Goal: Information Seeking & Learning: Find specific fact

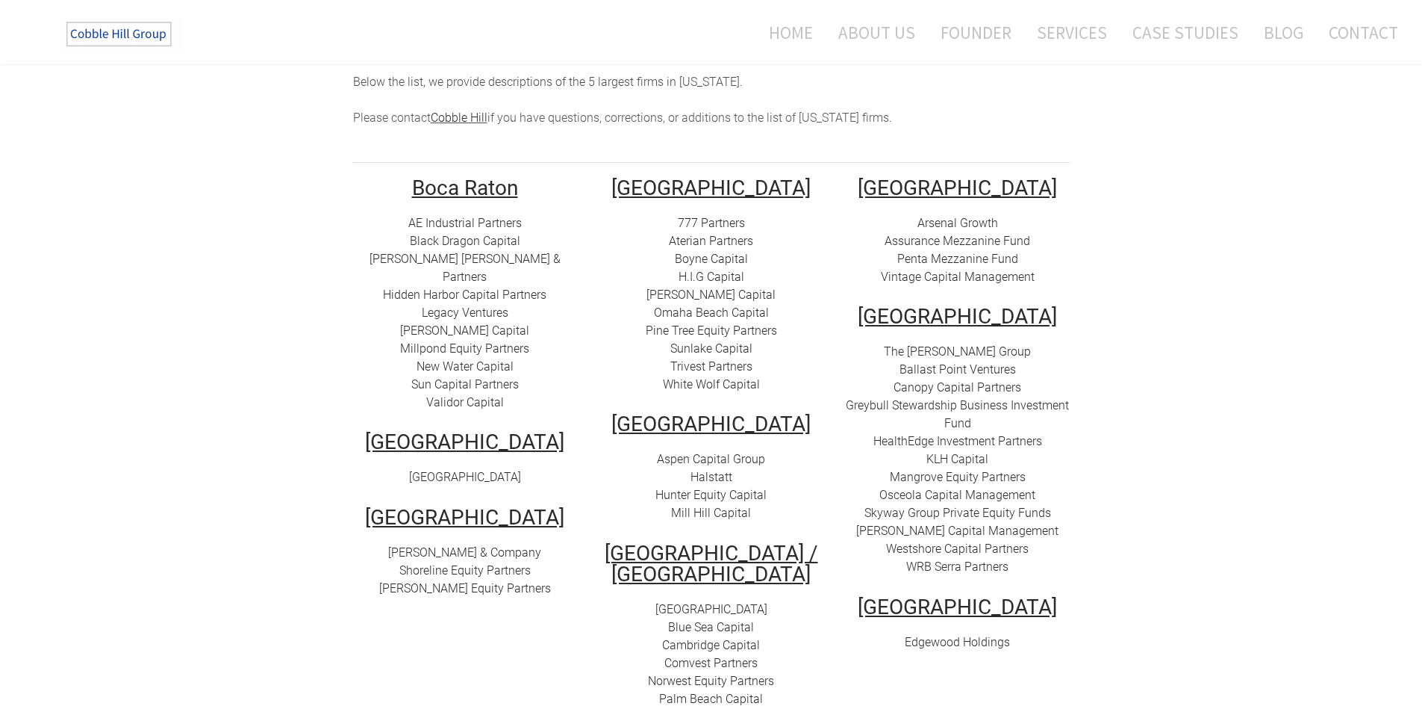
click at [454, 216] on link "AE Industrial Partners" at bounding box center [464, 223] width 113 height 14
click at [454, 234] on link "Black Dragon Capital" at bounding box center [465, 241] width 110 height 14
click at [455, 252] on link "[PERSON_NAME] [PERSON_NAME] & Partners" at bounding box center [465, 268] width 191 height 32
drag, startPoint x: 558, startPoint y: 242, endPoint x: 391, endPoint y: 246, distance: 167.3
click at [391, 246] on div "AE Industrial Partners Black Dragon Capital [PERSON_NAME] [PERSON_NAME] & Partn…" at bounding box center [465, 312] width 224 height 197
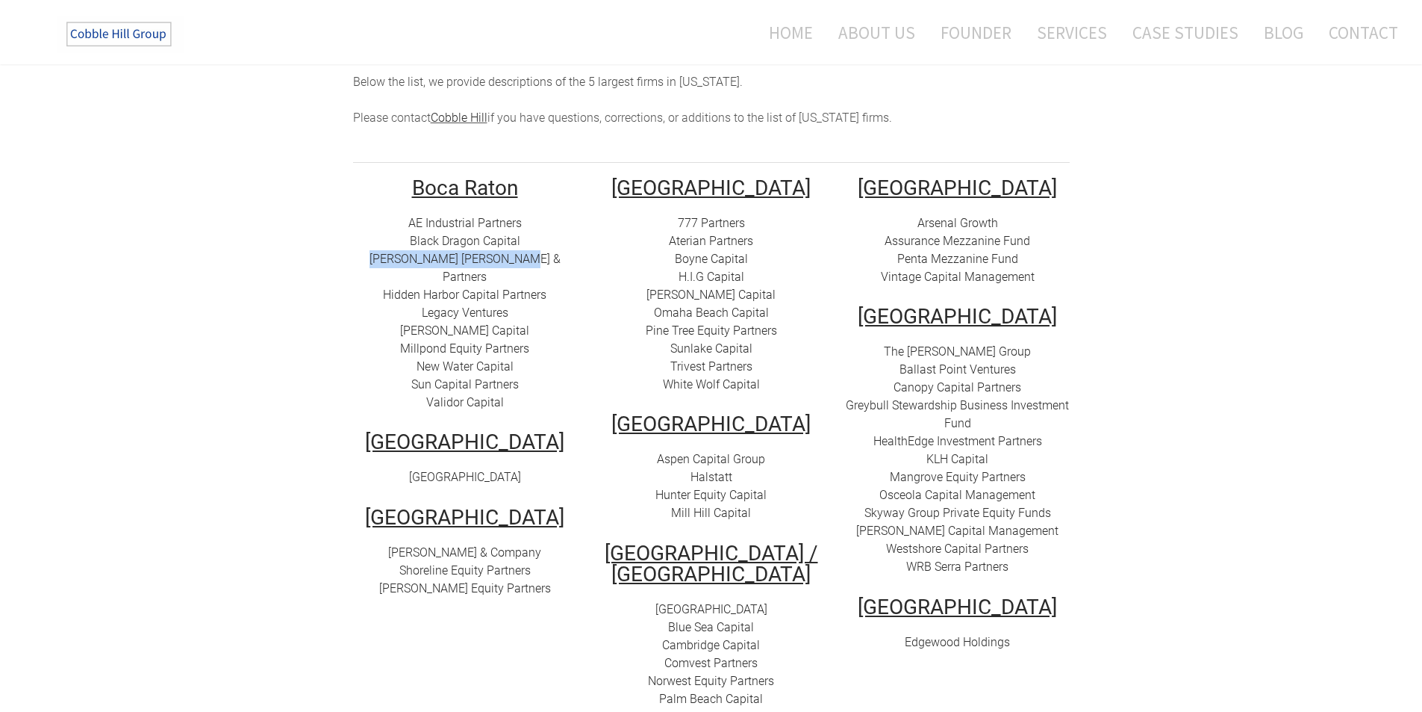
copy link "[PERSON_NAME] [PERSON_NAME] & Partners"
drag, startPoint x: 556, startPoint y: 260, endPoint x: 382, endPoint y: 261, distance: 174.0
click at [382, 261] on div "AE Industrial Partners Black Dragon Capital [PERSON_NAME] [PERSON_NAME] & Partn…" at bounding box center [465, 312] width 224 height 197
copy link "Hidden Harbor Capital Partners"
click at [473, 287] on link "Hidden Harbor Capital Partners" at bounding box center [465, 294] width 164 height 14
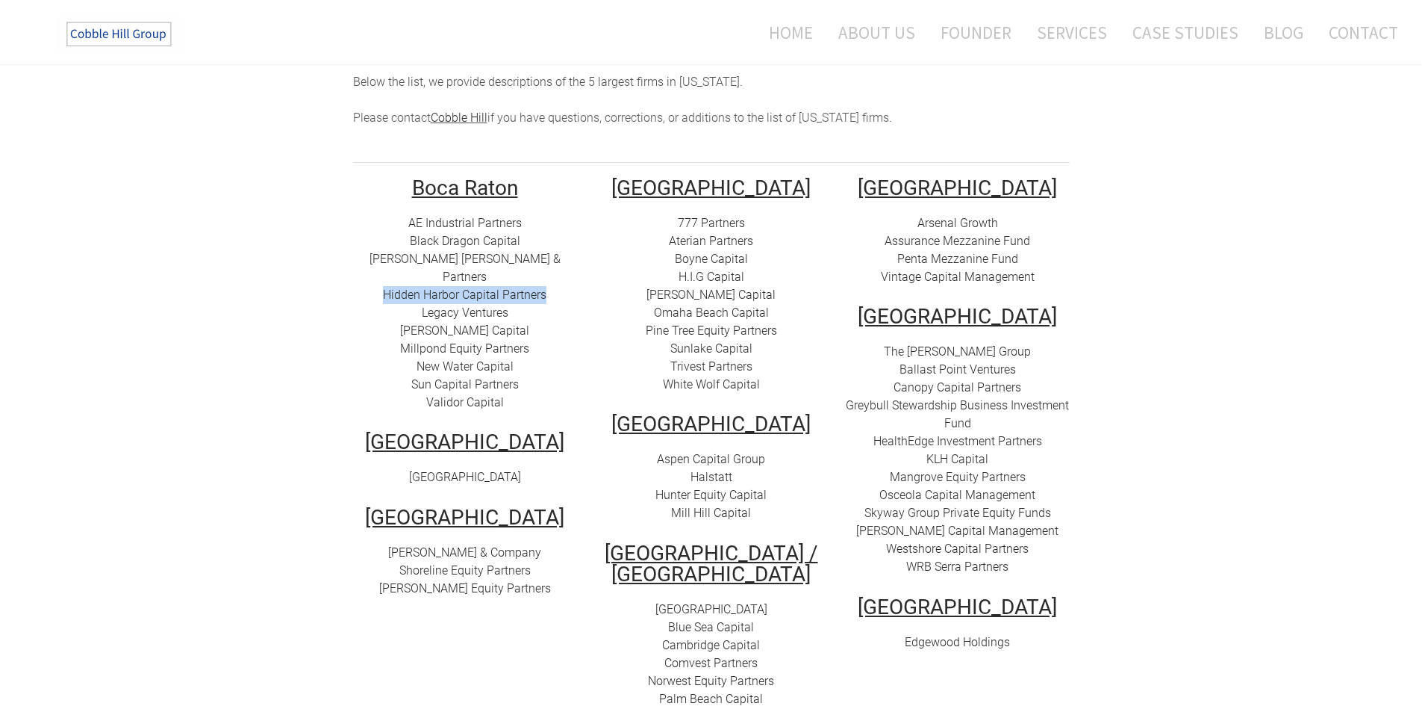
click at [470, 305] on link "Legacy Ventures" at bounding box center [465, 312] width 87 height 14
drag, startPoint x: 514, startPoint y: 274, endPoint x: 420, endPoint y: 280, distance: 93.5
click at [420, 280] on div "AE Industrial Partners Black Dragon Capital [PERSON_NAME] [PERSON_NAME] & Partn…" at bounding box center [465, 312] width 224 height 197
copy link "Legacy Ventures"
click at [470, 323] on link "[PERSON_NAME] Capital" at bounding box center [464, 330] width 129 height 14
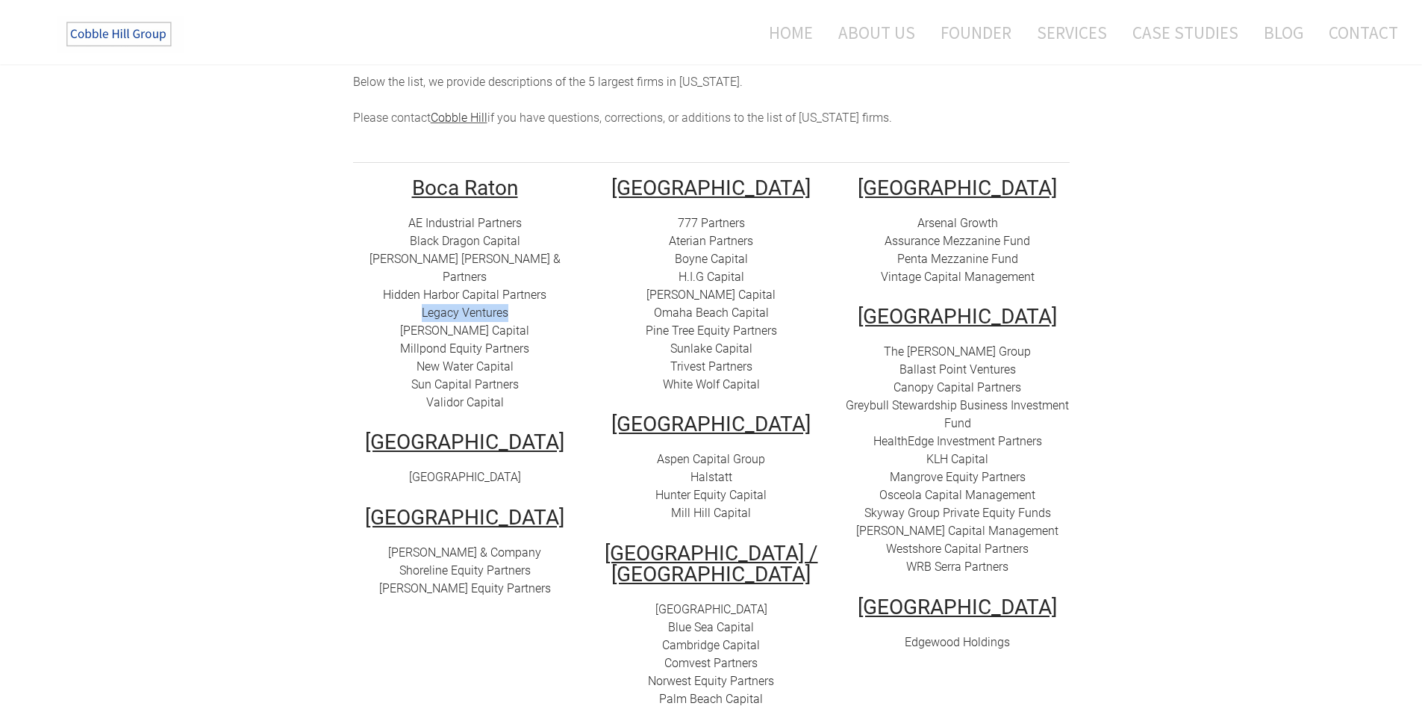
click at [449, 341] on link "Millpond Equity Partners" at bounding box center [464, 348] width 129 height 14
drag, startPoint x: 540, startPoint y: 311, endPoint x: 401, endPoint y: 320, distance: 139.2
click at [401, 320] on div "AE Industrial Partners Black Dragon Capital [PERSON_NAME] [PERSON_NAME] & Partn…" at bounding box center [465, 312] width 224 height 197
copy link "Millpond Equity Partners"
click at [452, 359] on link "New Water Capital" at bounding box center [465, 366] width 97 height 14
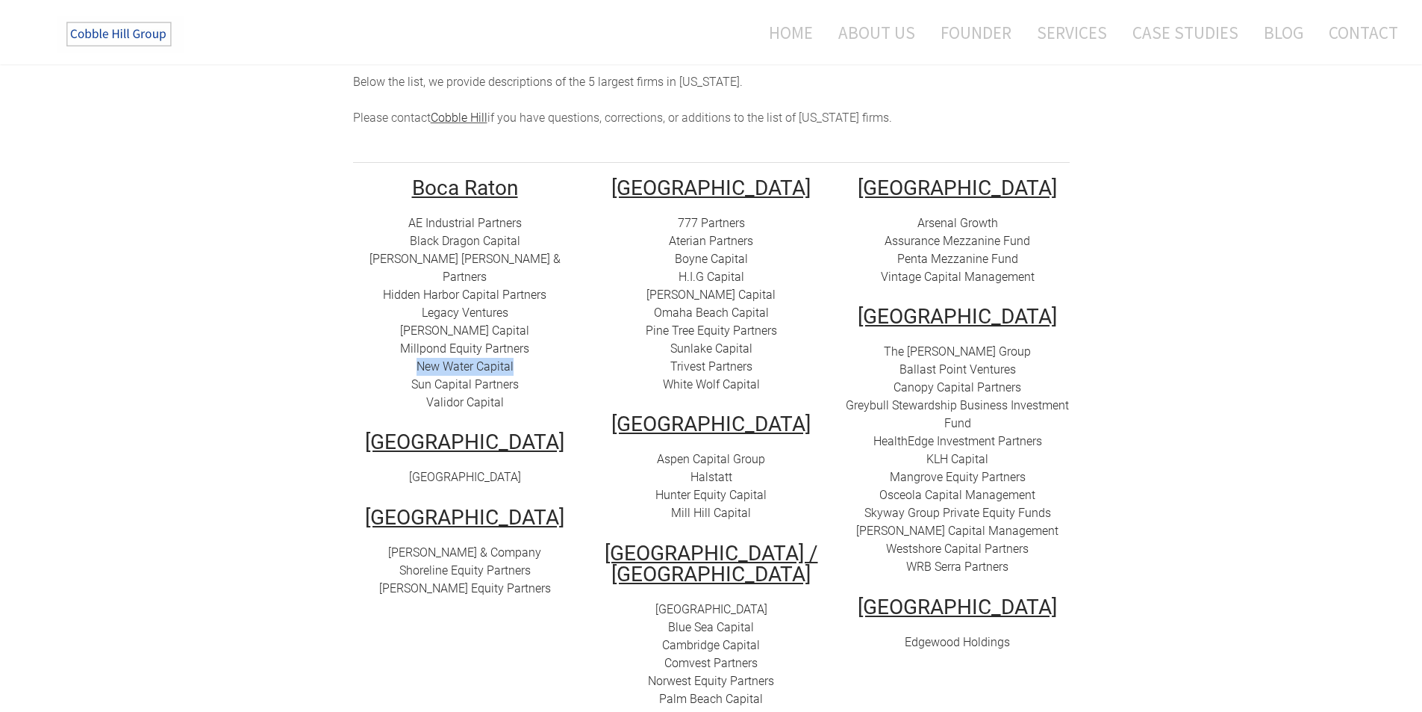
drag, startPoint x: 518, startPoint y: 331, endPoint x: 419, endPoint y: 334, distance: 99.3
click at [419, 334] on div "AE Industrial Partners Black Dragon Capital [PERSON_NAME] [PERSON_NAME] & Partn…" at bounding box center [465, 312] width 224 height 197
copy link "New Water Capital"
click at [481, 377] on link "Sun Capital Partners" at bounding box center [465, 384] width 108 height 14
drag, startPoint x: 522, startPoint y: 346, endPoint x: 408, endPoint y: 350, distance: 113.6
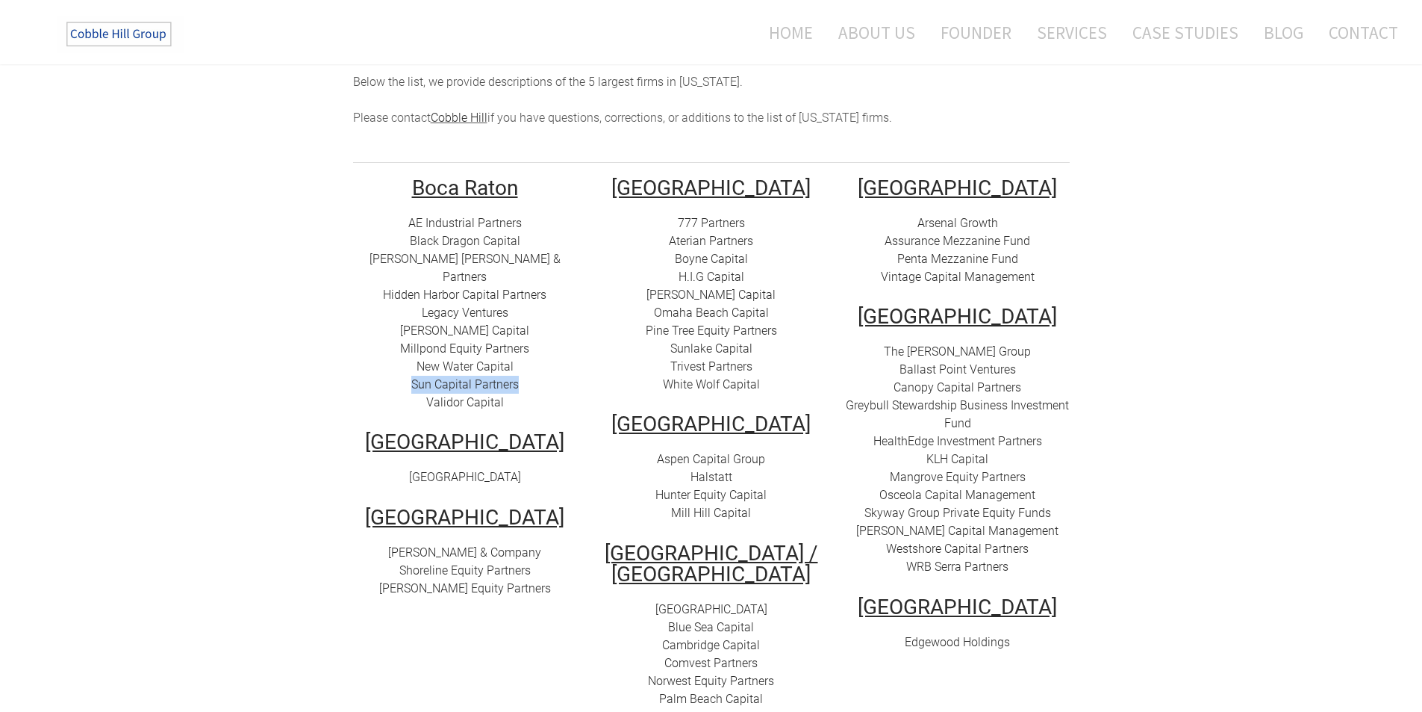
click at [408, 350] on div "AE Industrial Partners Black Dragon Capital [PERSON_NAME] [PERSON_NAME] & Partn…" at bounding box center [465, 312] width 224 height 197
copy link "Sun Capital Partners"
click at [458, 395] on link "Validor Capital" at bounding box center [465, 402] width 78 height 14
drag, startPoint x: 511, startPoint y: 365, endPoint x: 429, endPoint y: 363, distance: 82.2
click at [429, 363] on div "AE Industrial Partners Black Dragon Capital [PERSON_NAME] [PERSON_NAME] & Partn…" at bounding box center [465, 312] width 224 height 197
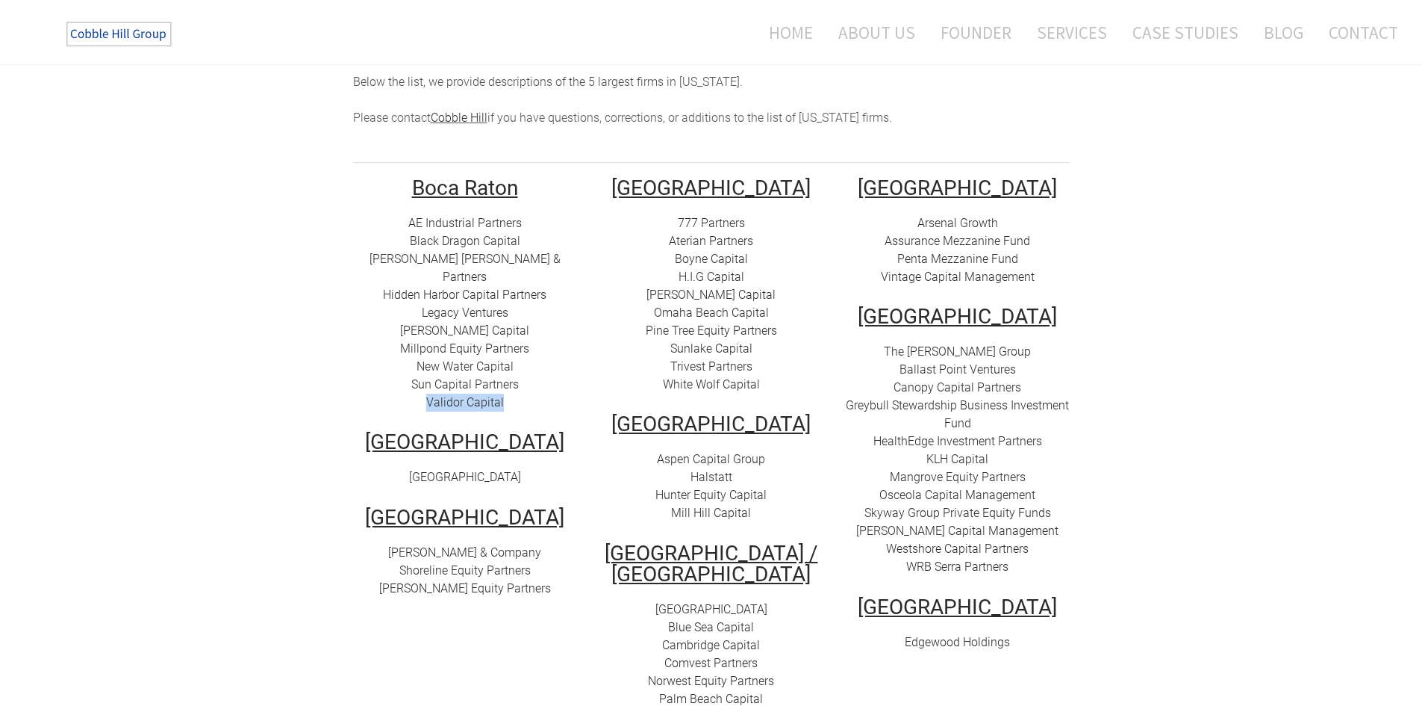
copy link "Validor Capital"
click at [475, 470] on link "[GEOGRAPHIC_DATA]" at bounding box center [465, 477] width 112 height 14
drag, startPoint x: 530, startPoint y: 439, endPoint x: 411, endPoint y: 444, distance: 119.6
click at [411, 468] on div "[GEOGRAPHIC_DATA]" at bounding box center [465, 477] width 224 height 18
copy link "[GEOGRAPHIC_DATA]"
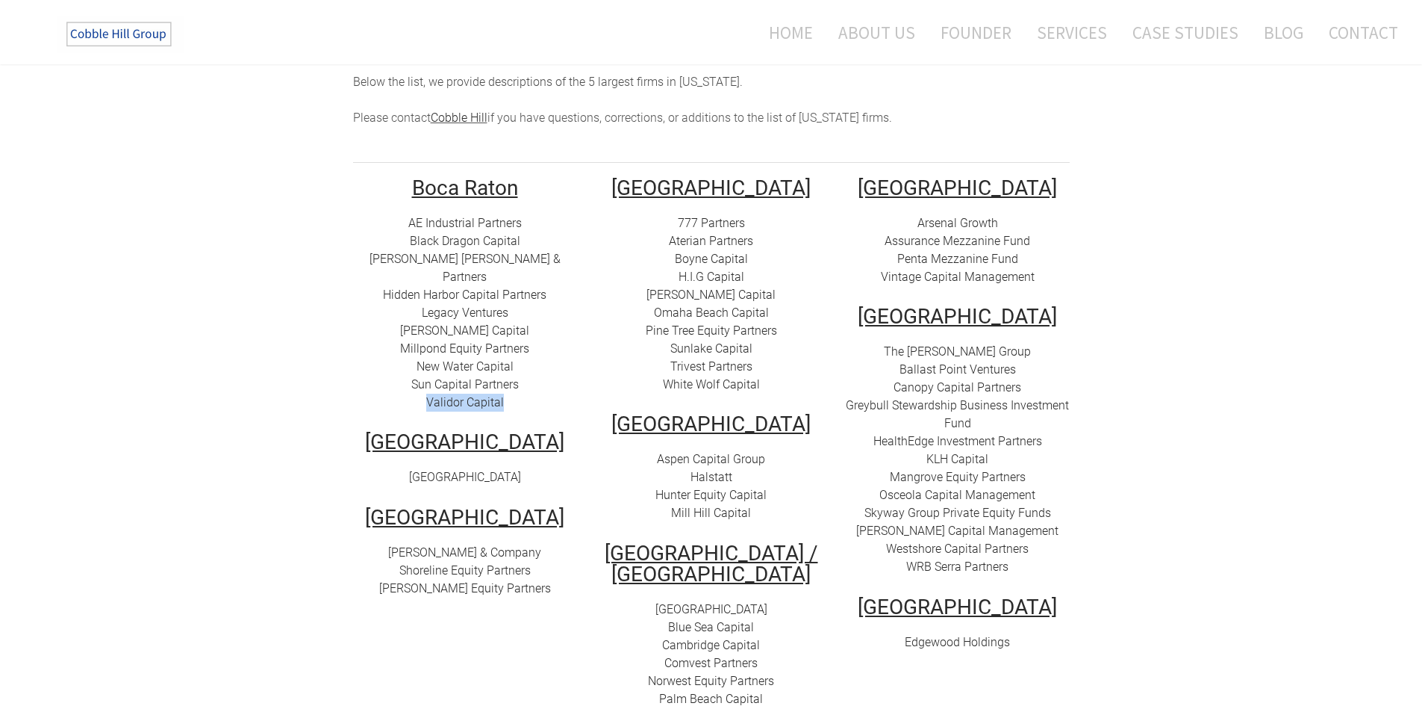
click at [440, 545] on link "[PERSON_NAME] & Company" at bounding box center [464, 552] width 153 height 14
drag, startPoint x: 485, startPoint y: 446, endPoint x: 270, endPoint y: 488, distance: 219.0
drag, startPoint x: 534, startPoint y: 518, endPoint x: 393, endPoint y: 517, distance: 140.4
click at [393, 544] on div "[PERSON_NAME] & Company Shoreline Equity Partners [PERSON_NAME] Equity Partners" at bounding box center [465, 571] width 224 height 54
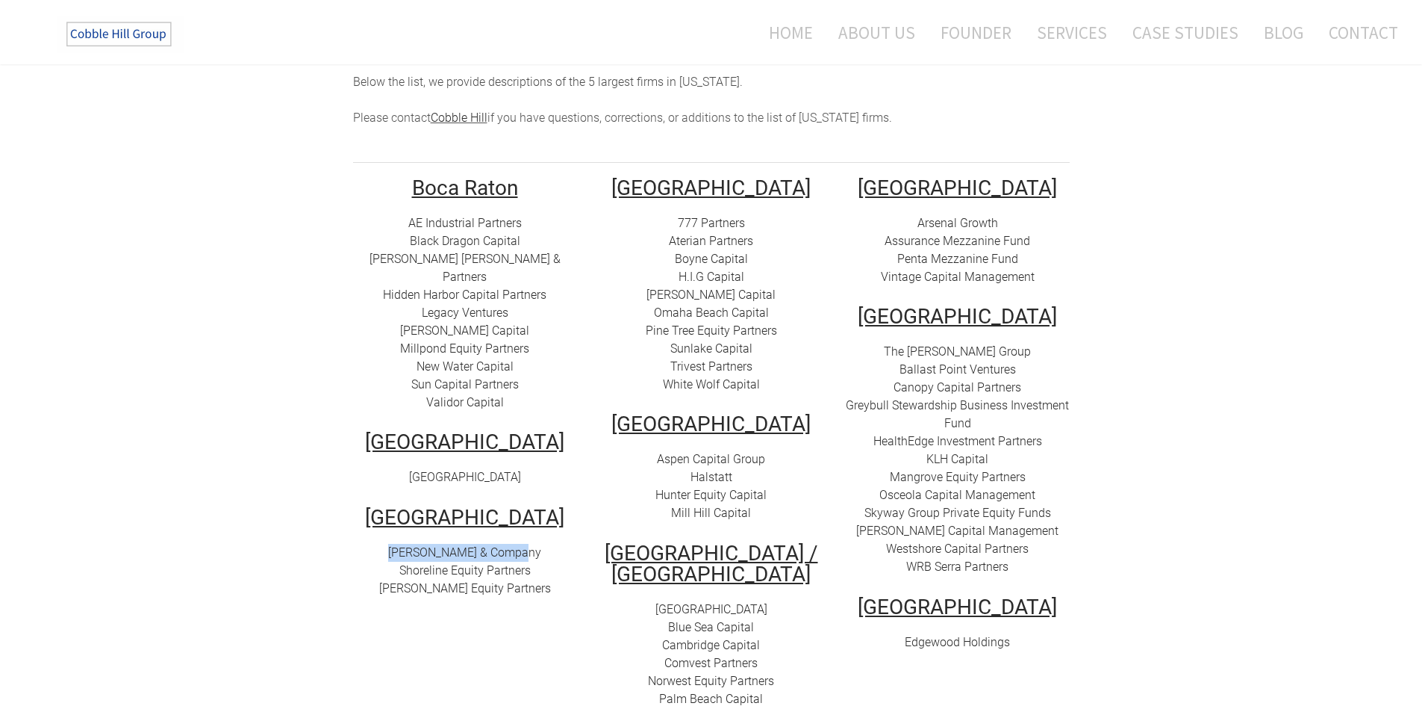
copy link "[PERSON_NAME] & Company"
click at [443, 563] on link "Shoreline Equity Partners" at bounding box center [464, 570] width 131 height 14
drag, startPoint x: 537, startPoint y: 535, endPoint x: 397, endPoint y: 541, distance: 139.8
click at [397, 544] on div "[PERSON_NAME] & Company Shoreline Equity Partners [PERSON_NAME] Equity Partners" at bounding box center [465, 571] width 224 height 54
copy link "Shoreline Equity Partners"
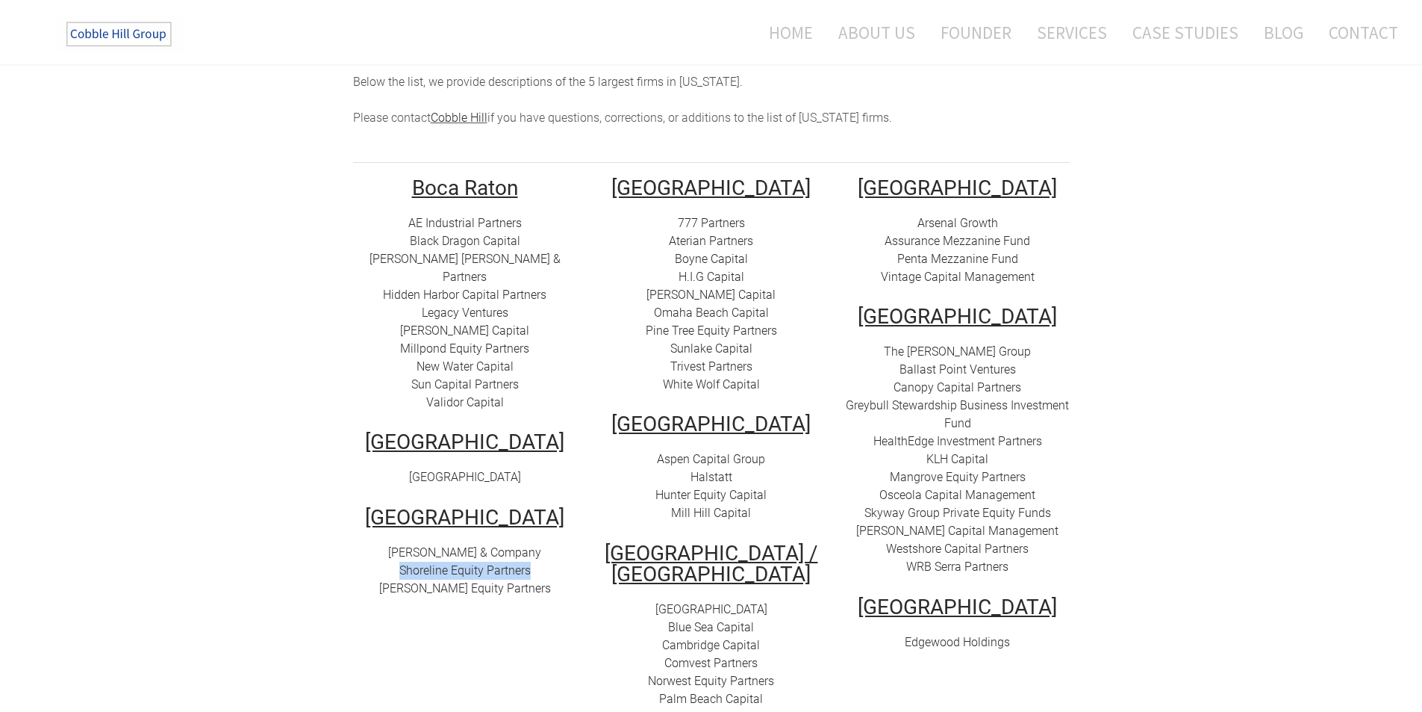
click at [468, 581] on link "[PERSON_NAME] Equity Partners" at bounding box center [465, 588] width 172 height 14
drag, startPoint x: 542, startPoint y: 554, endPoint x: 407, endPoint y: 550, distance: 135.2
click at [407, 550] on div "[PERSON_NAME] & Company Shoreline Equity Partners [PERSON_NAME] Equity Partners" at bounding box center [465, 571] width 224 height 54
click at [942, 635] on link "Edgewood Holdings" at bounding box center [957, 642] width 105 height 14
drag, startPoint x: 1010, startPoint y: 626, endPoint x: 906, endPoint y: 627, distance: 104.5
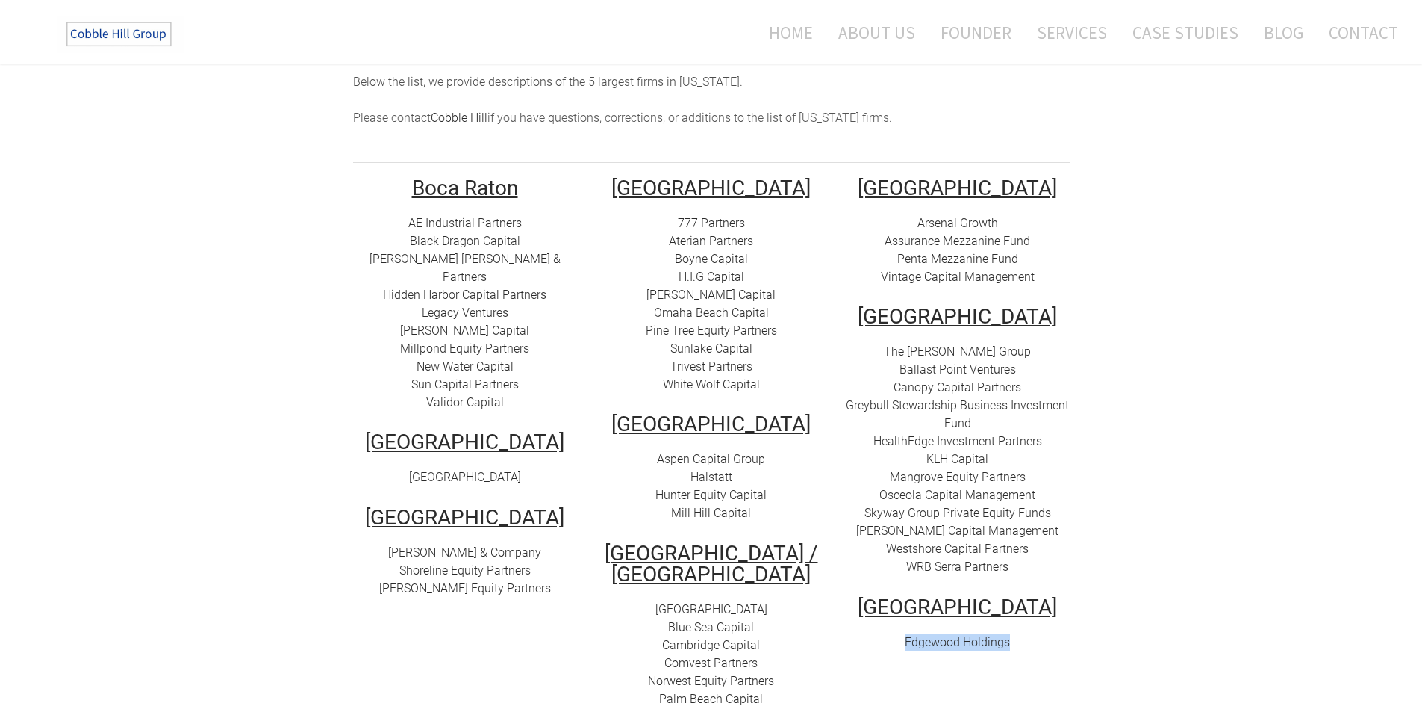
click at [906, 633] on div "Edgewood Holdings" at bounding box center [958, 642] width 224 height 18
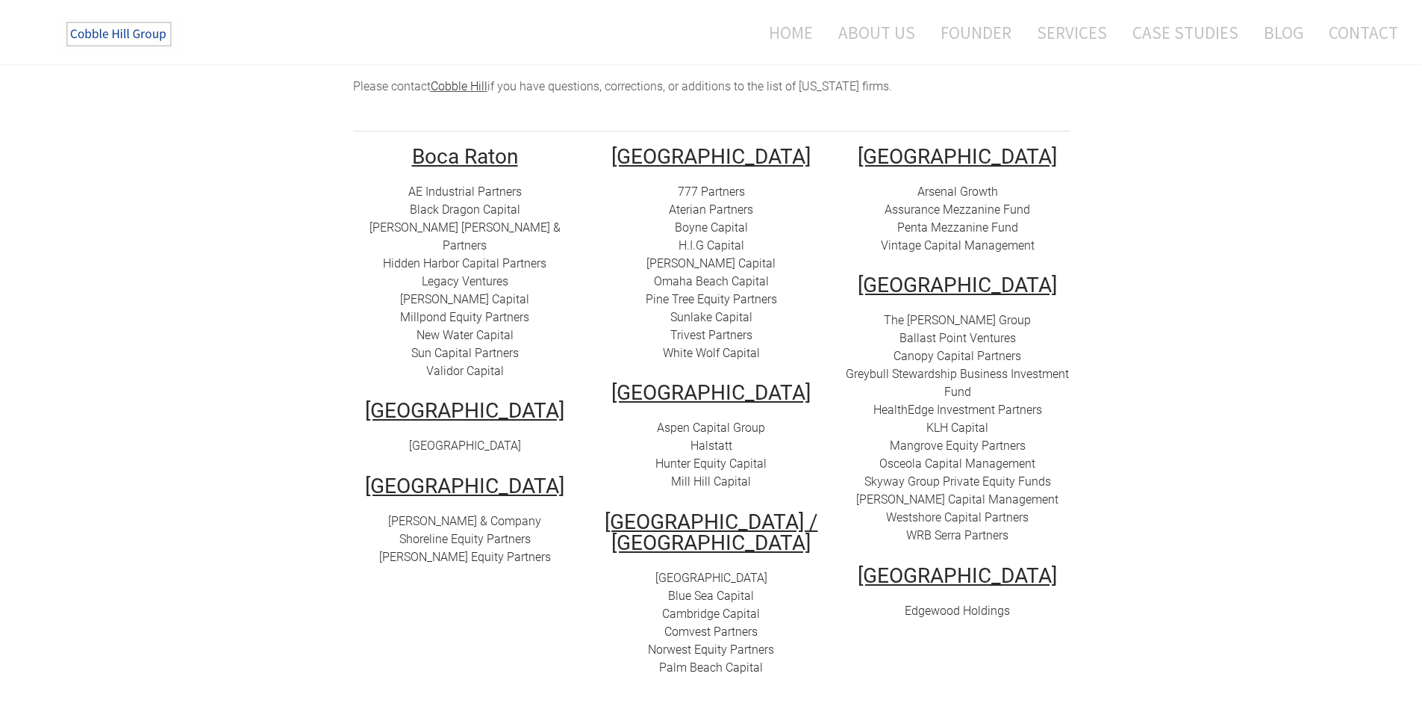
scroll to position [224, 0]
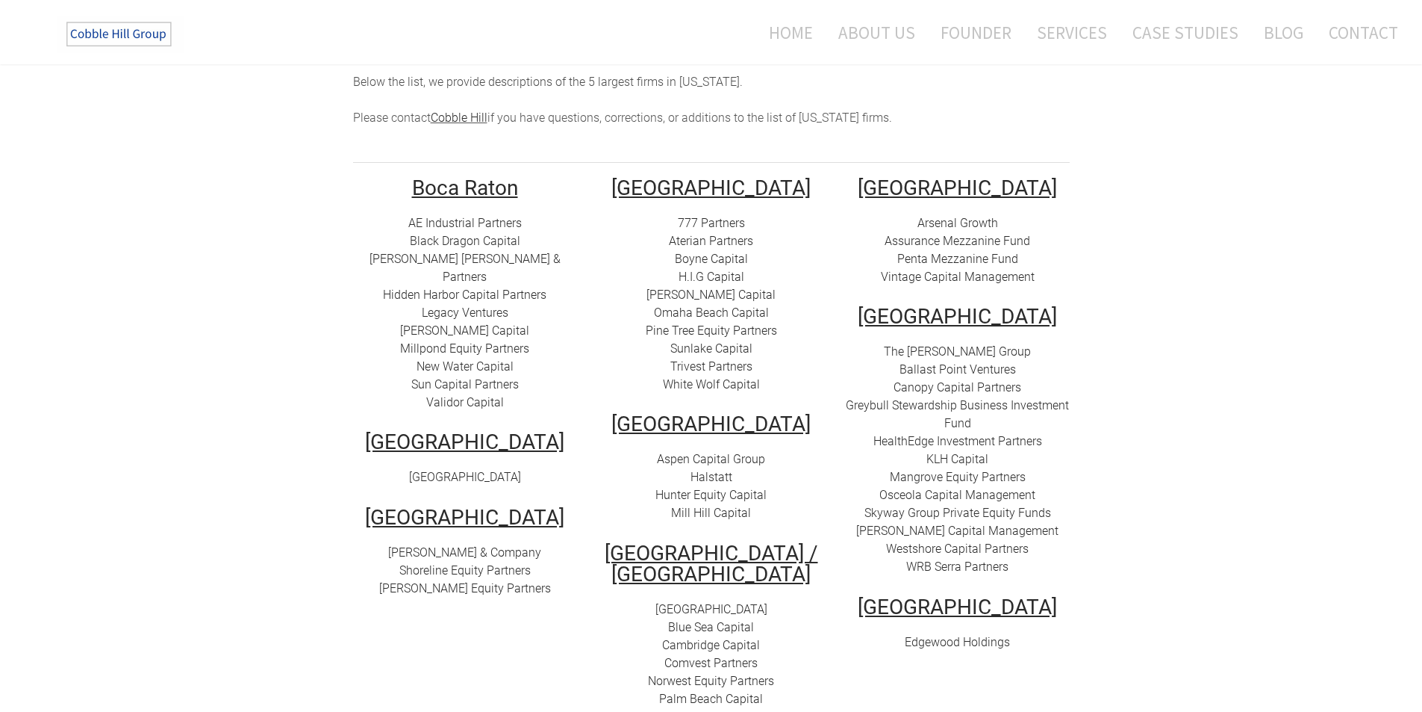
click at [708, 216] on font "777 Partners" at bounding box center [711, 223] width 67 height 14
click at [701, 234] on link "Aterian Partners" at bounding box center [711, 241] width 84 height 14
drag, startPoint x: 766, startPoint y: 221, endPoint x: 668, endPoint y: 229, distance: 98.1
click at [668, 229] on div "777 Partners Aterian Partners Boyne Capital H.I.G Capital [PERSON_NAME][GEOGRAP…" at bounding box center [712, 303] width 224 height 179
click at [707, 252] on link "Boyne Capital" at bounding box center [711, 259] width 73 height 14
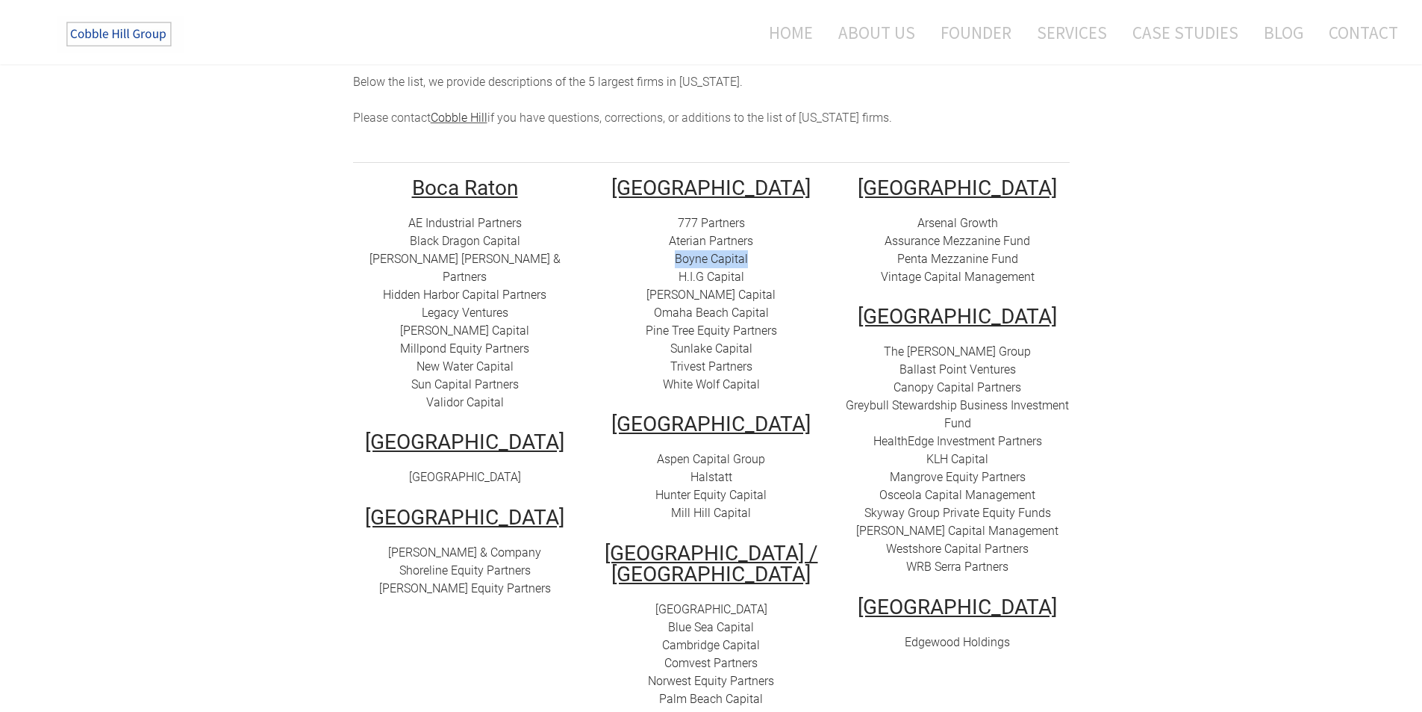
drag, startPoint x: 765, startPoint y: 240, endPoint x: 673, endPoint y: 247, distance: 91.3
click at [673, 247] on div "777 Partners Aterian Partners Boyne Capital H.I.G Capital [PERSON_NAME][GEOGRAP…" at bounding box center [712, 303] width 224 height 179
drag, startPoint x: 749, startPoint y: 258, endPoint x: 677, endPoint y: 264, distance: 71.9
click at [679, 265] on div "777 Partners Aterian Partners Boyne Capital H.I.G Capital [PERSON_NAME][GEOGRAP…" at bounding box center [712, 303] width 224 height 179
drag, startPoint x: 706, startPoint y: 259, endPoint x: 632, endPoint y: 250, distance: 74.5
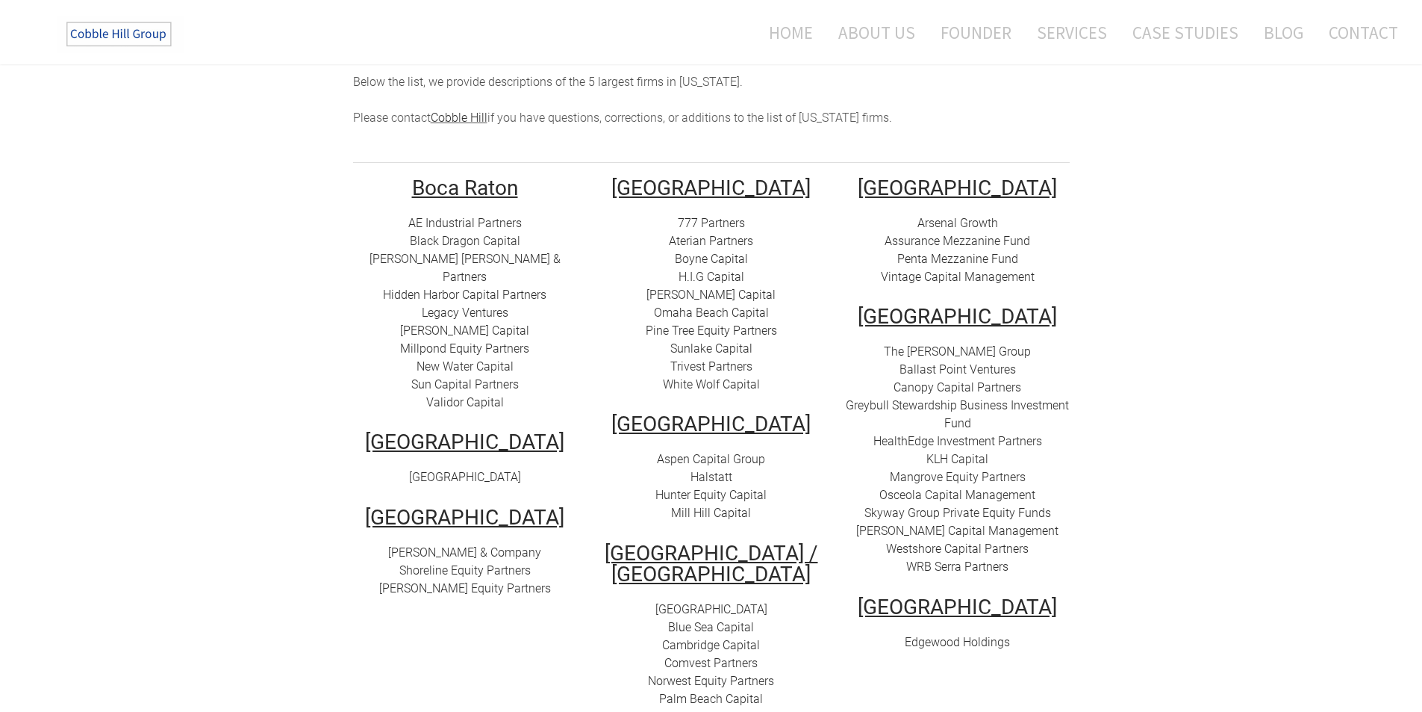
click at [632, 250] on div "777 Partners Aterian Partners Boyne Capital H.I.G Capital [PERSON_NAME][GEOGRAP…" at bounding box center [712, 303] width 224 height 179
click at [708, 270] on link "H.I.G Capital" at bounding box center [712, 277] width 66 height 14
drag, startPoint x: 757, startPoint y: 258, endPoint x: 674, endPoint y: 261, distance: 82.9
click at [674, 261] on div "777 Partners Aterian Partners Boyne Capital H.I.G Capital [PERSON_NAME][GEOGRAP…" at bounding box center [712, 303] width 224 height 179
